Goal: Communication & Community: Ask a question

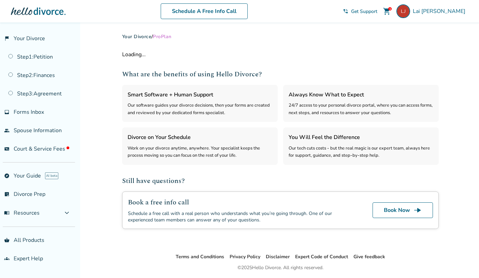
select select "***"
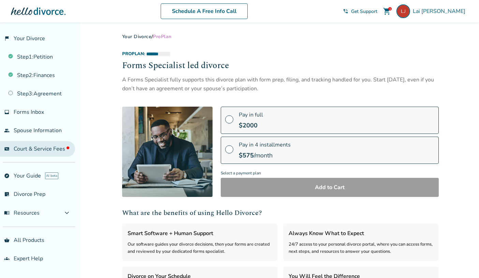
click at [62, 148] on span "Court & Service Fees" at bounding box center [42, 149] width 56 height 8
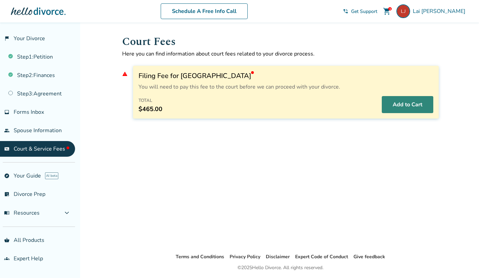
click at [392, 105] on button "Add to Cart" at bounding box center [408, 104] width 52 height 17
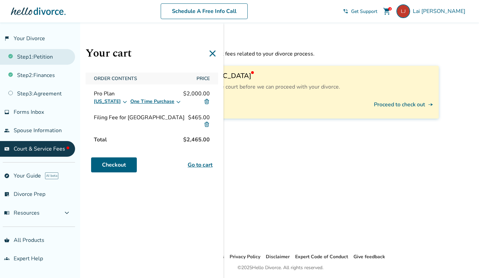
click at [56, 61] on link "Step 1 : Petition" at bounding box center [37, 57] width 75 height 16
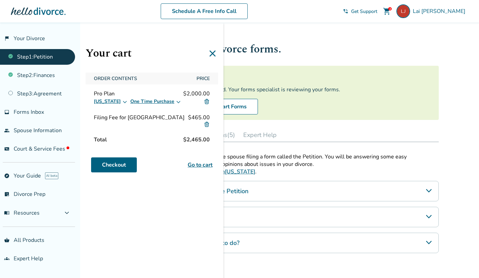
click at [212, 53] on icon at bounding box center [212, 53] width 6 height 6
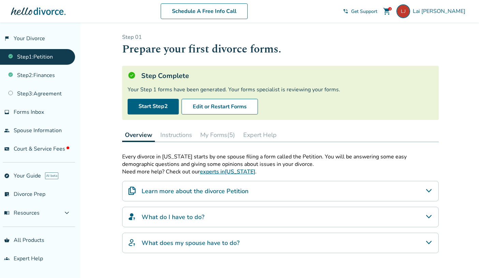
click at [220, 116] on div "Step Complete Your Step 1 forms have been generated. Your forms specialist is r…" at bounding box center [280, 93] width 317 height 54
click at [229, 105] on button "Edit or Restart Forms" at bounding box center [219, 107] width 76 height 16
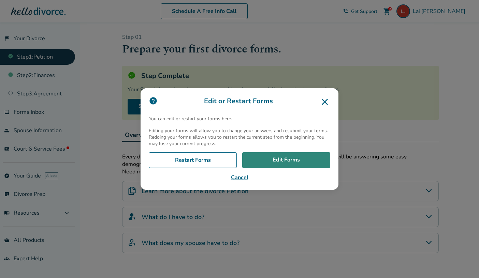
click at [267, 163] on link "Edit Forms" at bounding box center [286, 160] width 88 height 16
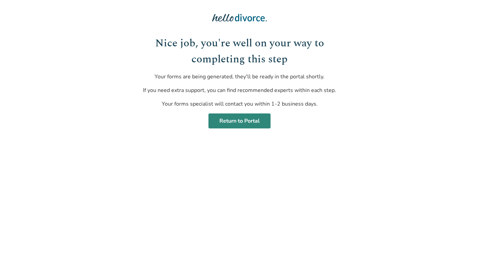
click at [239, 121] on link "Return to Portal" at bounding box center [239, 121] width 62 height 15
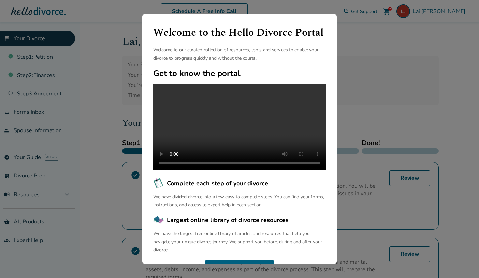
scroll to position [32, 0]
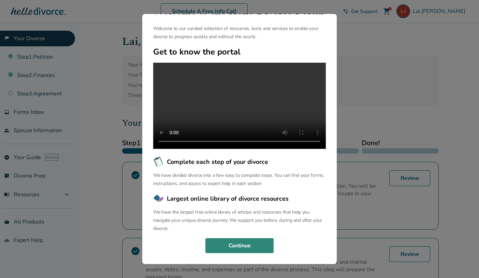
click at [246, 244] on button "Continue" at bounding box center [239, 245] width 68 height 15
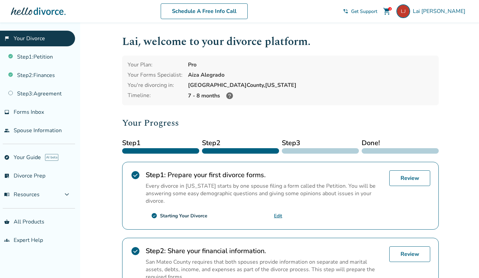
click at [230, 96] on icon at bounding box center [229, 95] width 7 height 7
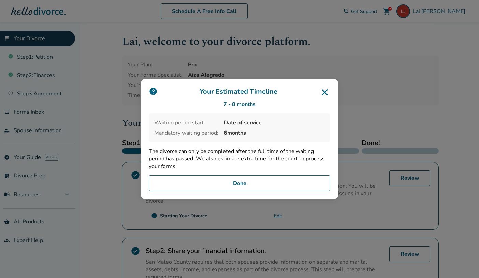
click at [323, 94] on icon at bounding box center [325, 92] width 6 height 6
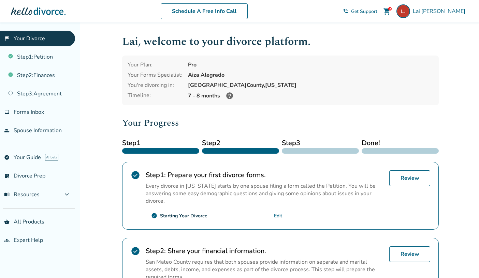
click at [391, 7] on span "shopping_cart" at bounding box center [387, 11] width 8 height 8
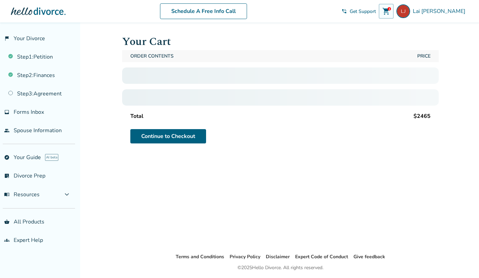
click at [390, 10] on span "shopping_cart" at bounding box center [386, 11] width 8 height 8
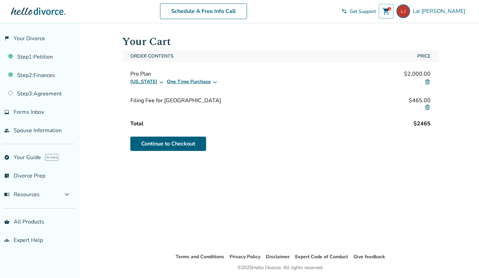
click at [428, 83] on img at bounding box center [427, 82] width 6 height 6
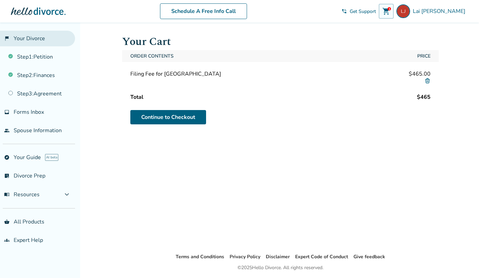
click at [25, 39] on link "flag_2 Your Divorce" at bounding box center [37, 39] width 75 height 16
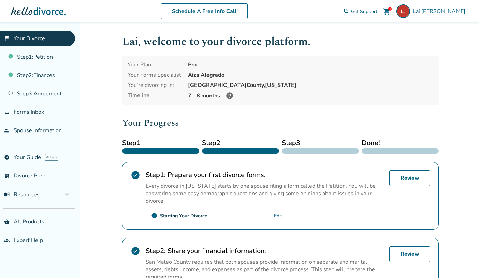
click at [199, 72] on div "Aiza Alegrado" at bounding box center [310, 75] width 245 height 8
click at [377, 13] on span "Get Support" at bounding box center [364, 11] width 26 height 6
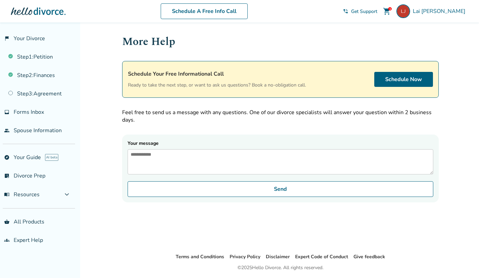
click at [261, 172] on textarea "Your message" at bounding box center [281, 161] width 306 height 25
type textarea "*******"
click at [259, 137] on form "Your message Send" at bounding box center [280, 169] width 317 height 68
click at [49, 61] on link "Step 1 : Petition" at bounding box center [37, 57] width 75 height 16
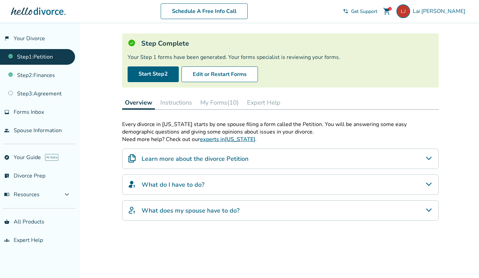
scroll to position [49, 0]
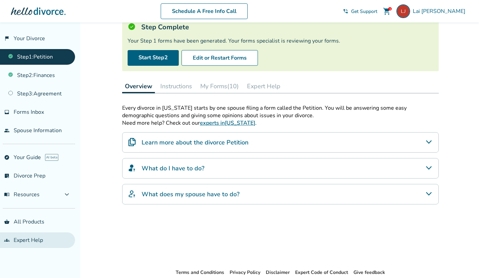
click at [36, 242] on link "groups Expert Help" at bounding box center [37, 241] width 75 height 16
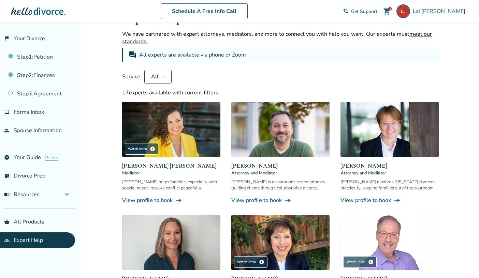
scroll to position [49, 0]
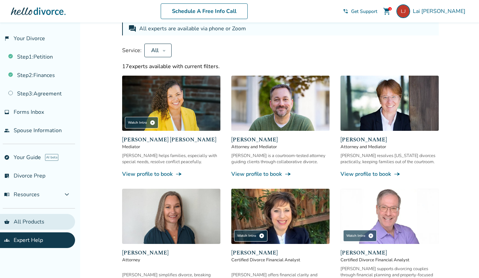
click at [42, 221] on link "shopping_basket All Products" at bounding box center [37, 222] width 75 height 16
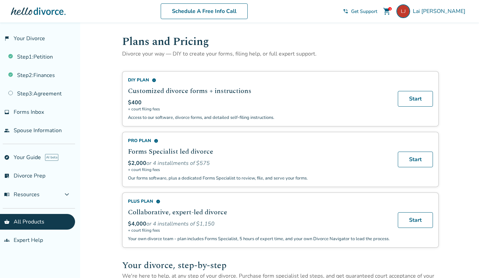
click at [377, 9] on span "Get Support" at bounding box center [364, 11] width 26 height 6
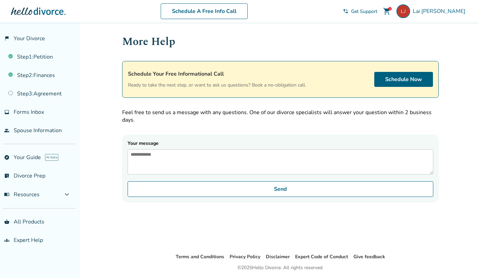
click at [246, 161] on textarea "Your message" at bounding box center [281, 161] width 306 height 25
type textarea "*"
drag, startPoint x: 349, startPoint y: 161, endPoint x: 351, endPoint y: 142, distance: 18.5
click at [349, 160] on textarea "**********" at bounding box center [281, 161] width 306 height 25
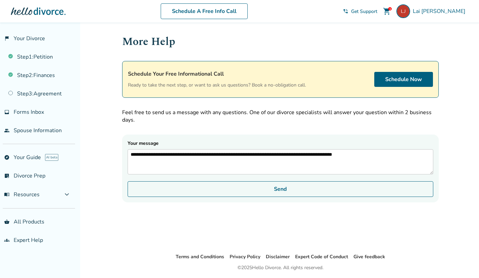
type textarea "**********"
click at [316, 196] on button "Send" at bounding box center [281, 189] width 306 height 16
click at [261, 197] on button "Send" at bounding box center [281, 189] width 306 height 16
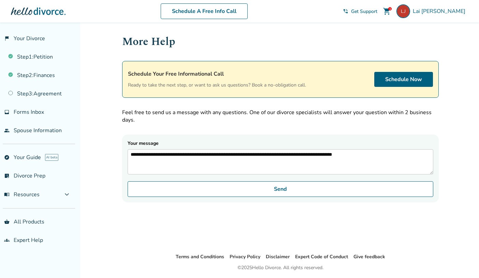
click at [266, 151] on textarea "**********" at bounding box center [281, 161] width 306 height 25
click at [265, 165] on textarea "**********" at bounding box center [281, 161] width 306 height 25
click at [358, 170] on textarea "**********" at bounding box center [281, 161] width 306 height 25
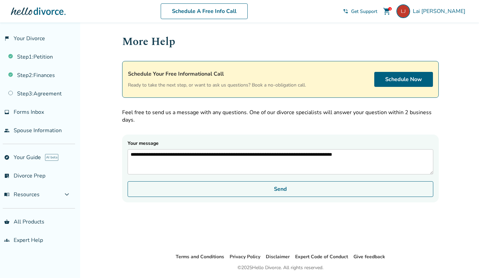
click at [344, 196] on button "Send" at bounding box center [281, 189] width 306 height 16
click at [264, 193] on button "Send" at bounding box center [281, 189] width 306 height 16
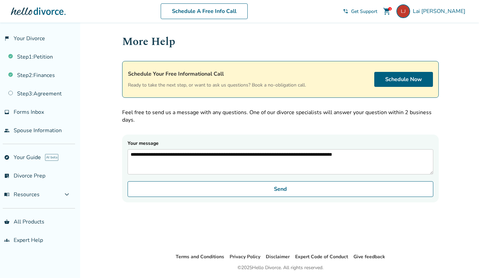
click at [288, 120] on p "Feel free to send us a message with any questions. One of our divorce specialis…" at bounding box center [280, 116] width 317 height 15
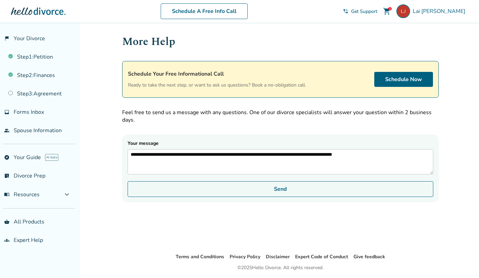
click at [234, 194] on button "Send" at bounding box center [281, 189] width 306 height 16
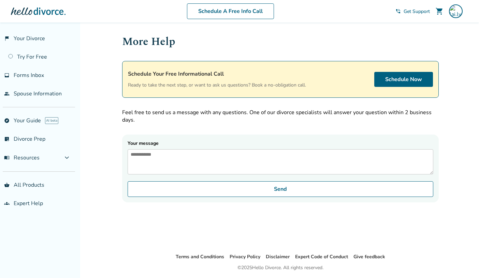
click at [232, 165] on textarea "Your message" at bounding box center [281, 161] width 306 height 25
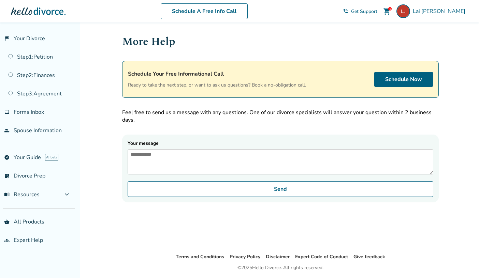
click at [233, 168] on textarea "Your message" at bounding box center [281, 161] width 306 height 25
type textarea "*"
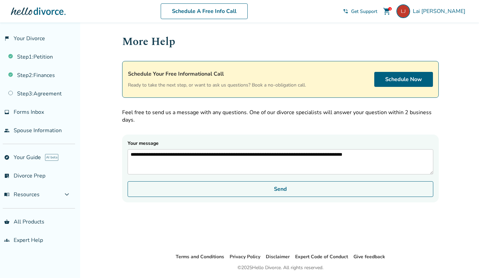
type textarea "**********"
click at [234, 194] on button "Send" at bounding box center [281, 189] width 306 height 16
